Goal: Navigation & Orientation: Find specific page/section

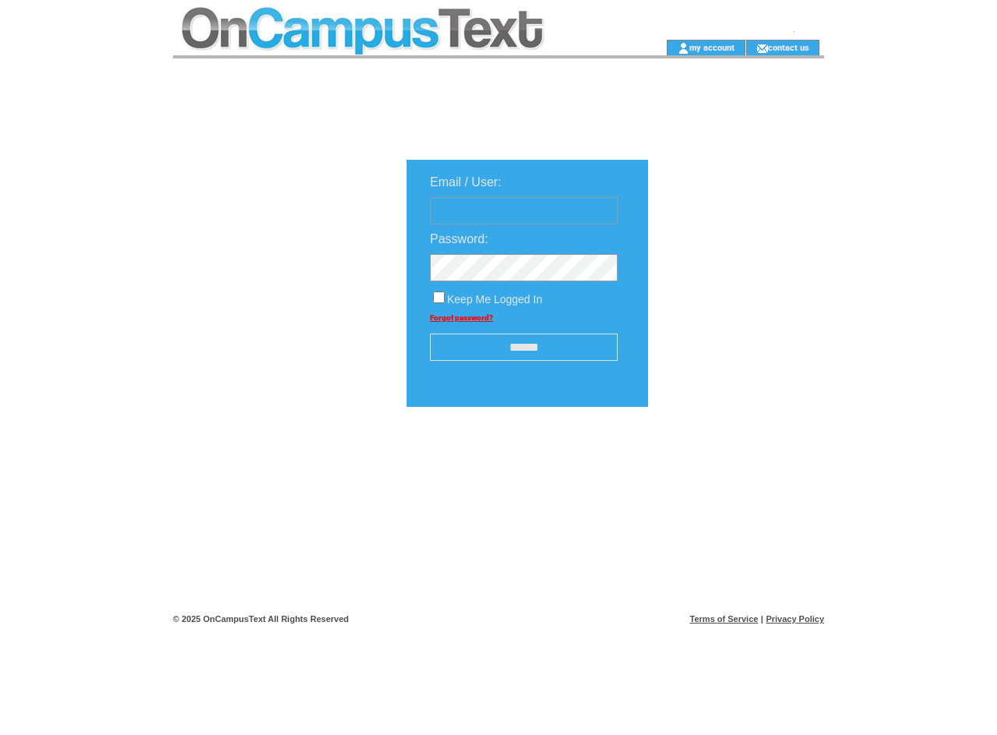
click at [394, 19] on td at bounding box center [394, 20] width 443 height 40
click at [394, 48] on td at bounding box center [394, 48] width 443 height 16
click at [640, 48] on td at bounding box center [640, 48] width 49 height 16
click at [712, 47] on link "my account" at bounding box center [711, 47] width 45 height 10
click at [789, 47] on link "contact us" at bounding box center [788, 47] width 41 height 10
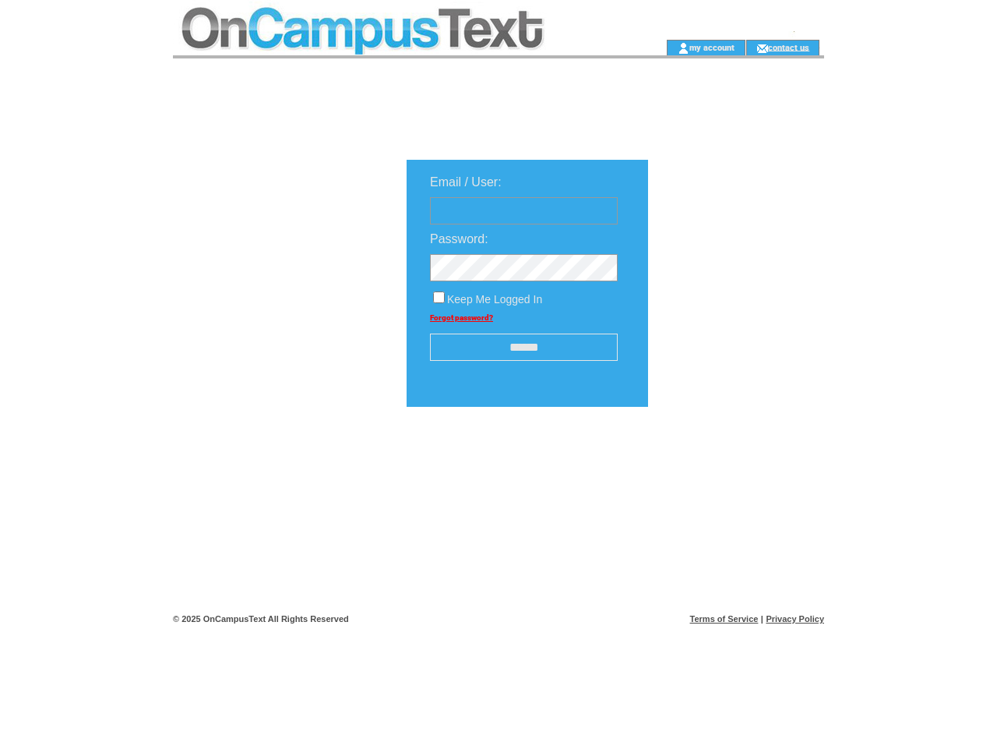
click at [523, 348] on input "******" at bounding box center [524, 346] width 188 height 27
click at [732, 461] on img at bounding box center [732, 455] width 78 height 19
click at [724, 618] on link "Terms of Service" at bounding box center [724, 618] width 69 height 9
click at [795, 618] on link "Privacy Policy" at bounding box center [795, 618] width 58 height 9
